Goal: Transaction & Acquisition: Purchase product/service

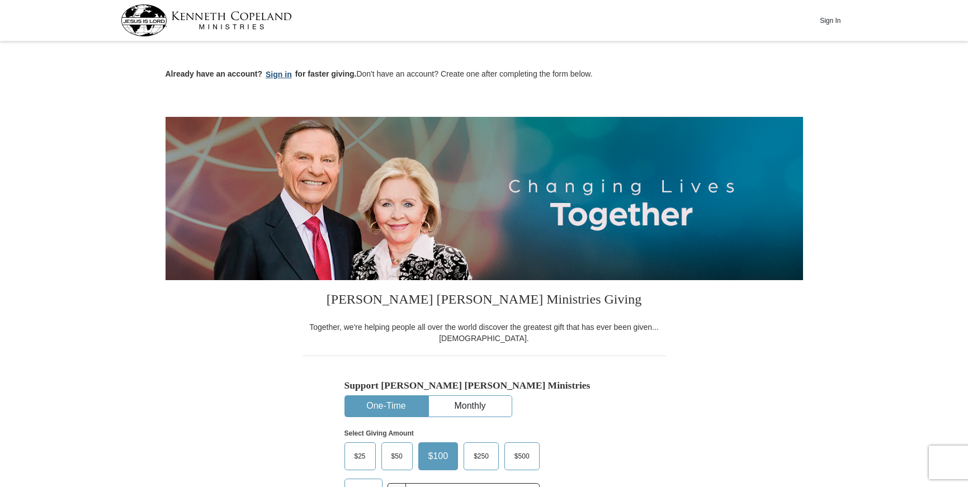
click at [282, 74] on button "Sign in" at bounding box center [278, 74] width 33 height 13
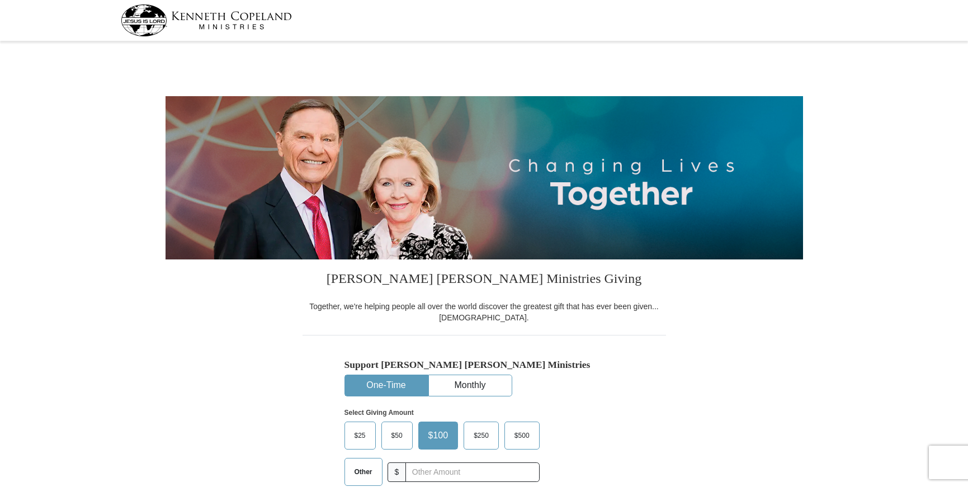
select select "WY"
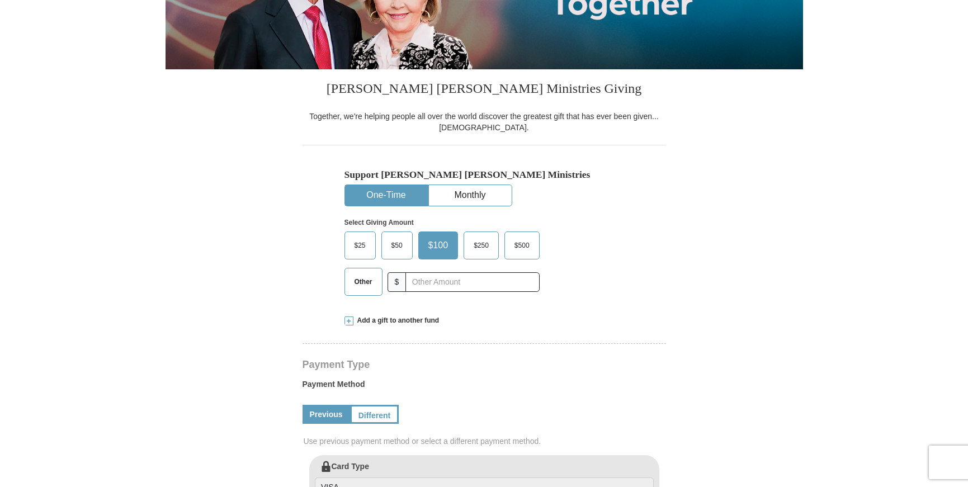
scroll to position [228, 0]
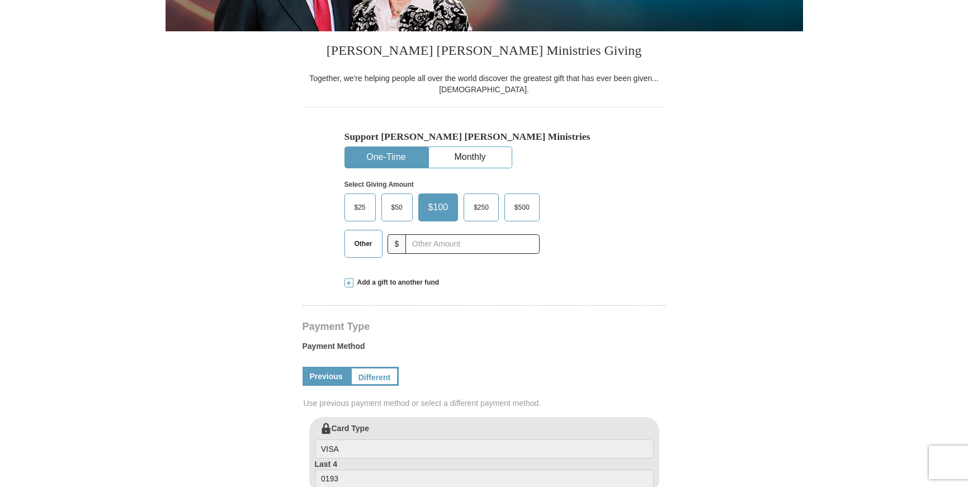
click at [407, 208] on span "$50" at bounding box center [397, 207] width 22 height 17
click at [0, 0] on input "$50" at bounding box center [0, 0] width 0 height 0
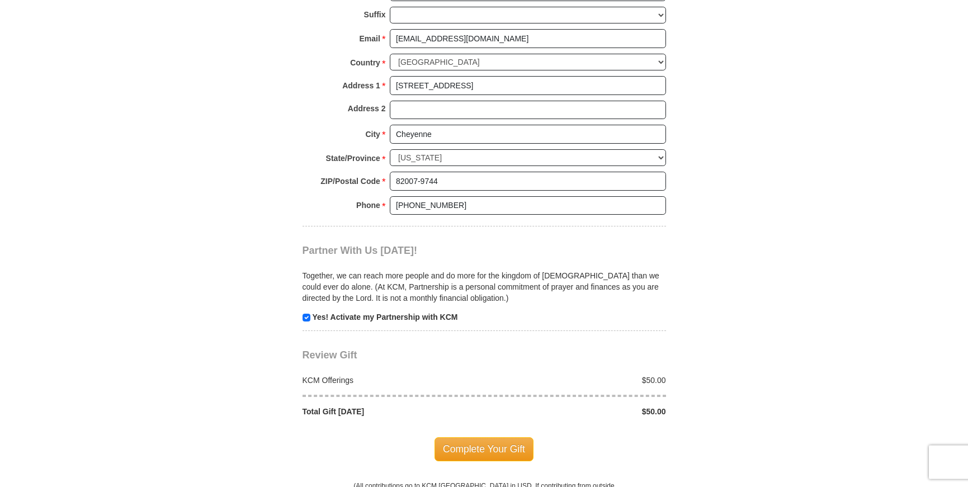
scroll to position [856, 0]
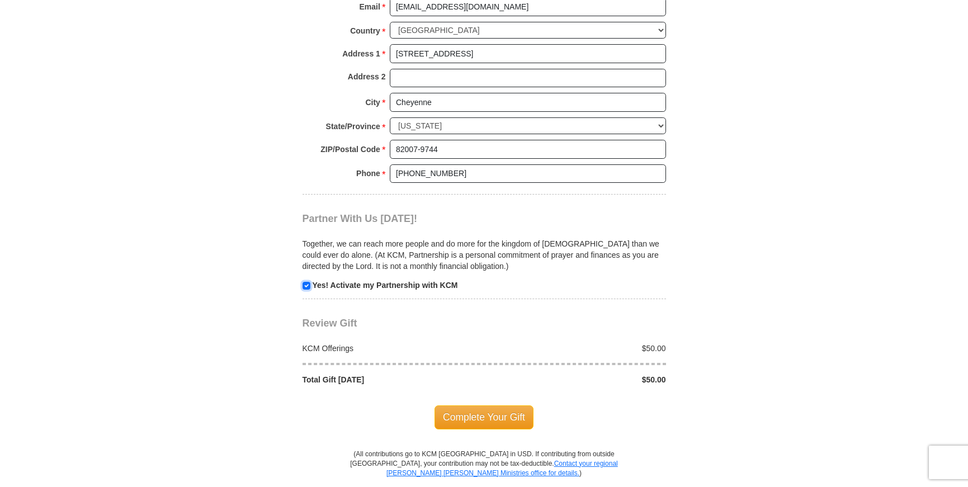
click at [309, 286] on input "checkbox" at bounding box center [307, 286] width 8 height 8
checkbox input "false"
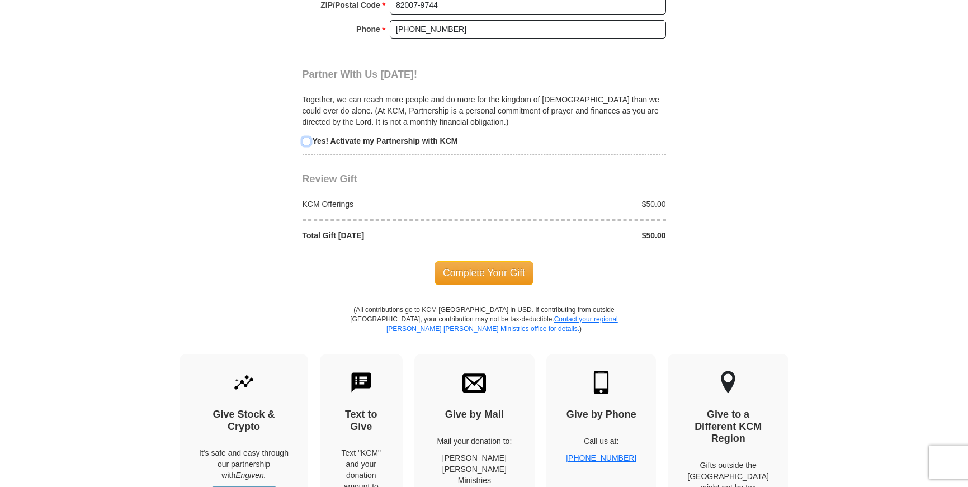
scroll to position [1027, 0]
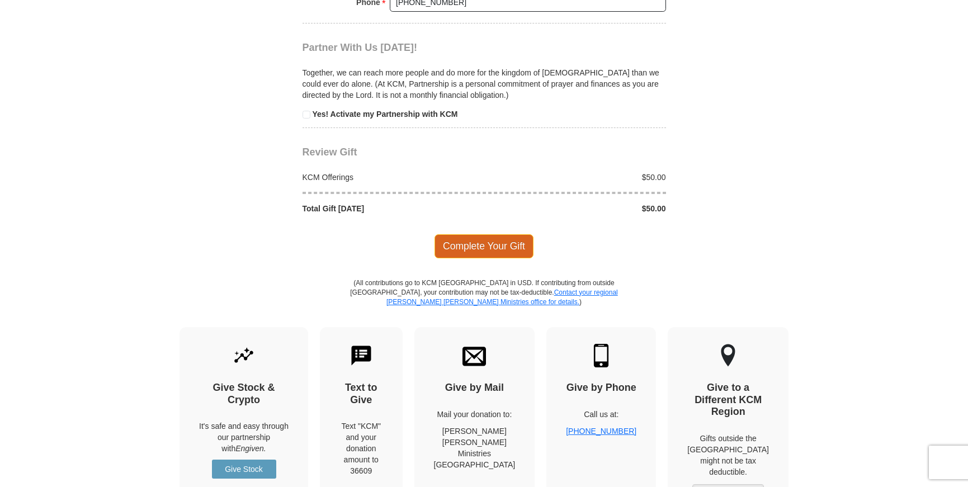
click at [487, 244] on span "Complete Your Gift" at bounding box center [484, 245] width 99 height 23
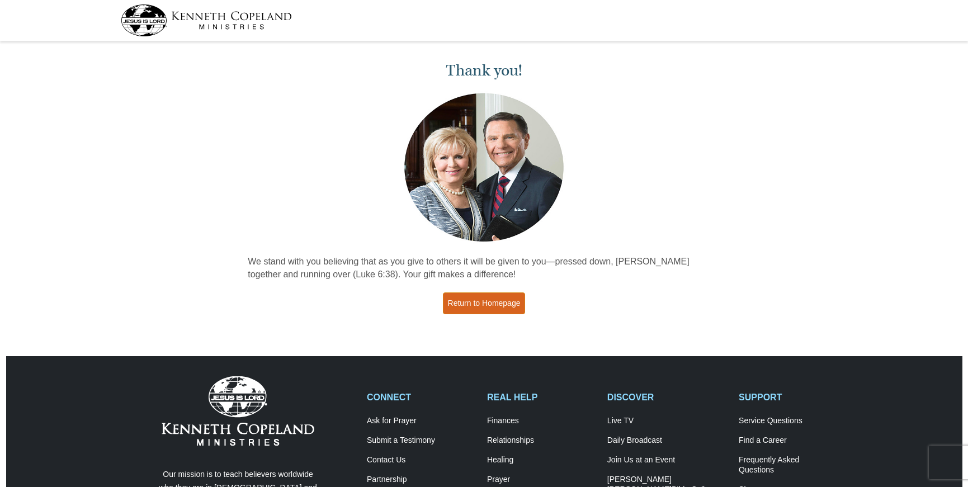
click at [469, 301] on link "Return to Homepage" at bounding box center [484, 304] width 83 height 22
